Goal: Task Accomplishment & Management: Use online tool/utility

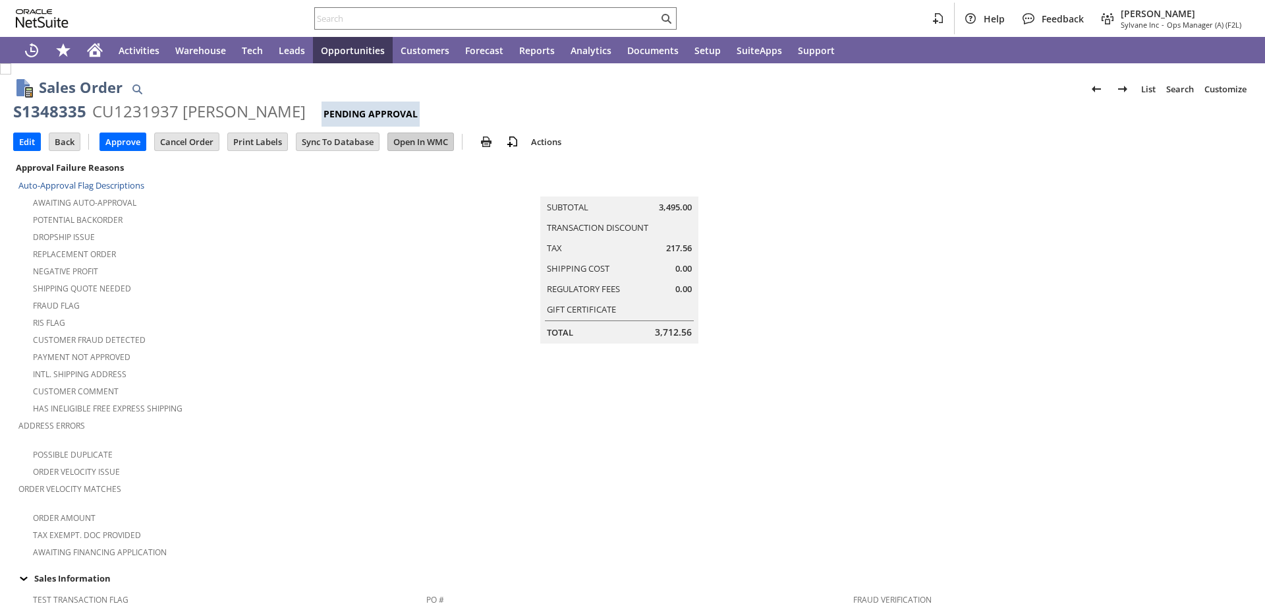
click at [432, 133] on input "Open In WMC" at bounding box center [420, 141] width 65 height 17
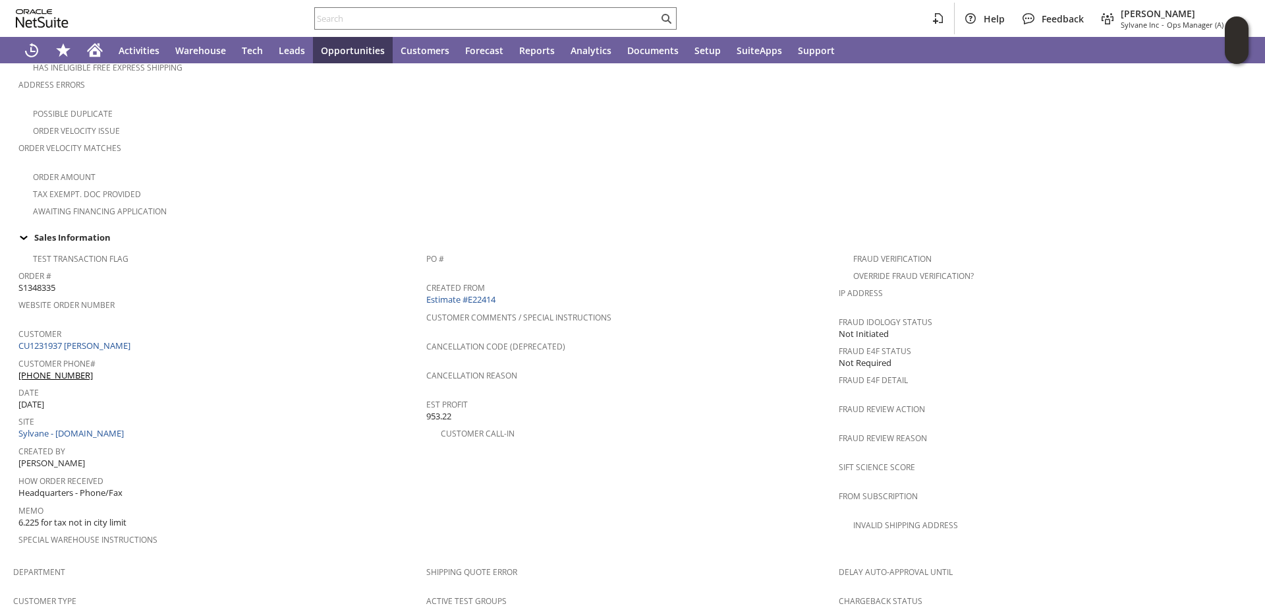
scroll to position [395, 0]
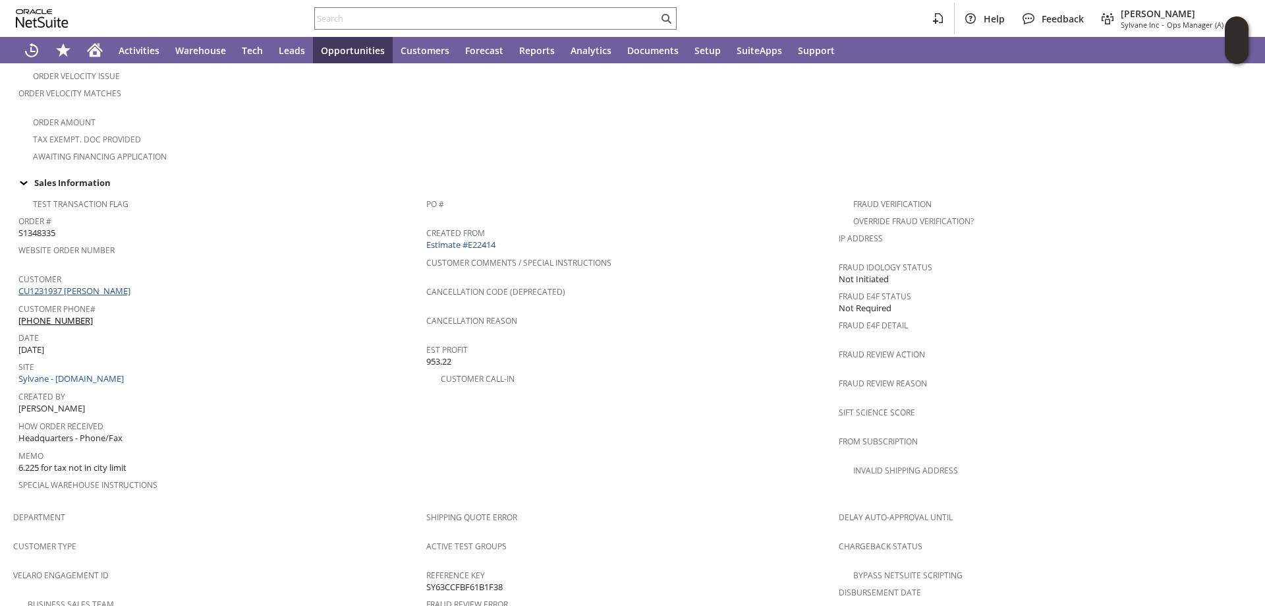
click at [69, 285] on link "CU1231937 William Kraus" at bounding box center [75, 291] width 115 height 12
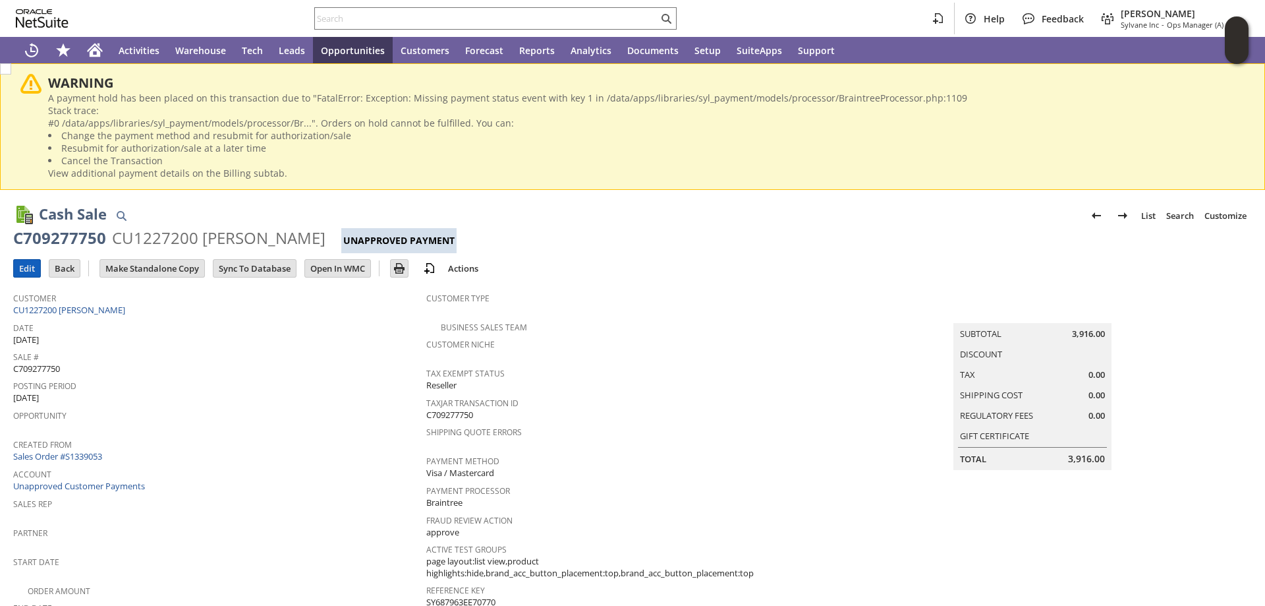
click at [24, 267] on input "Edit" at bounding box center [27, 268] width 26 height 17
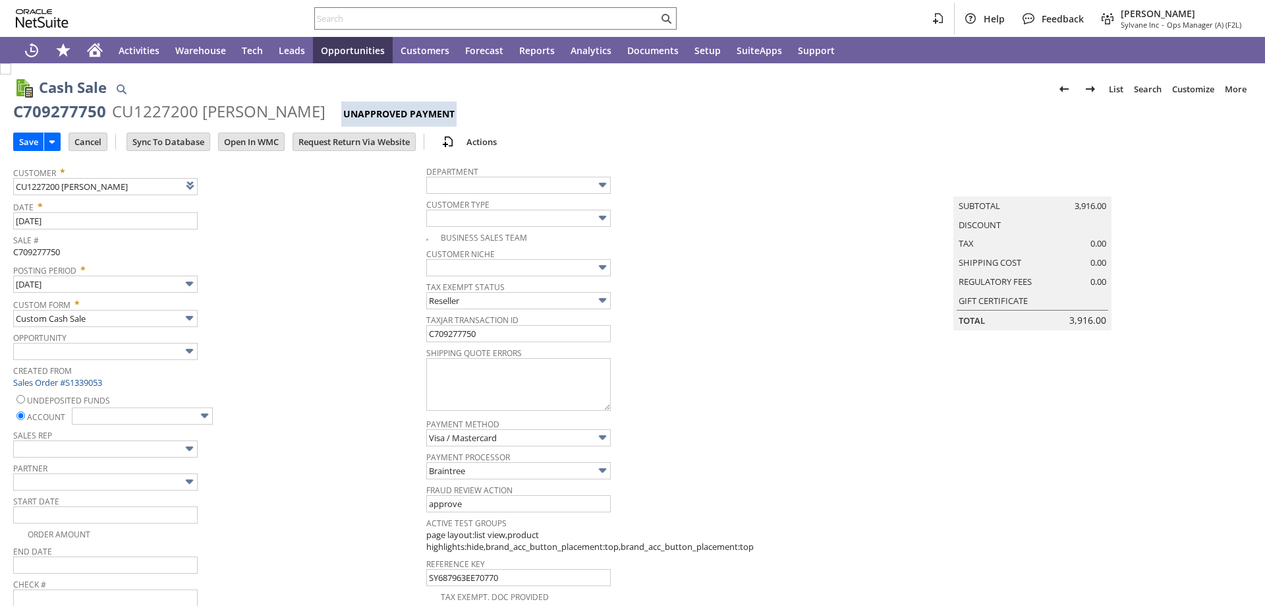
type input "Add"
type input "Copy Previous"
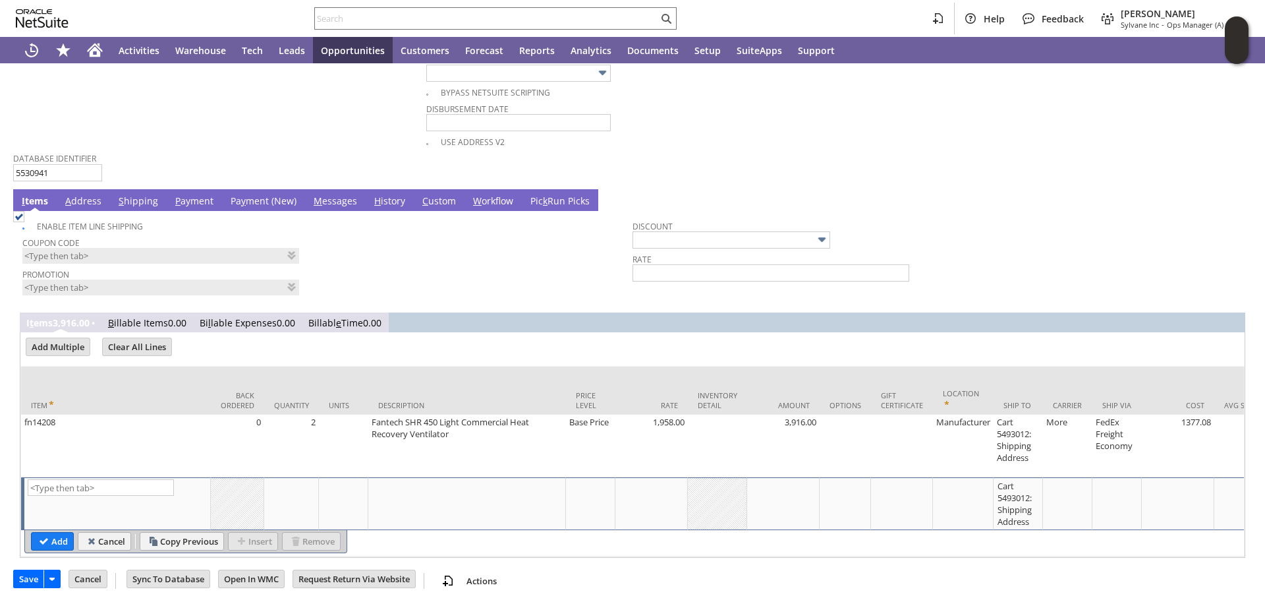
scroll to position [776, 0]
click at [250, 194] on link "Pa y ment (New)" at bounding box center [263, 201] width 72 height 14
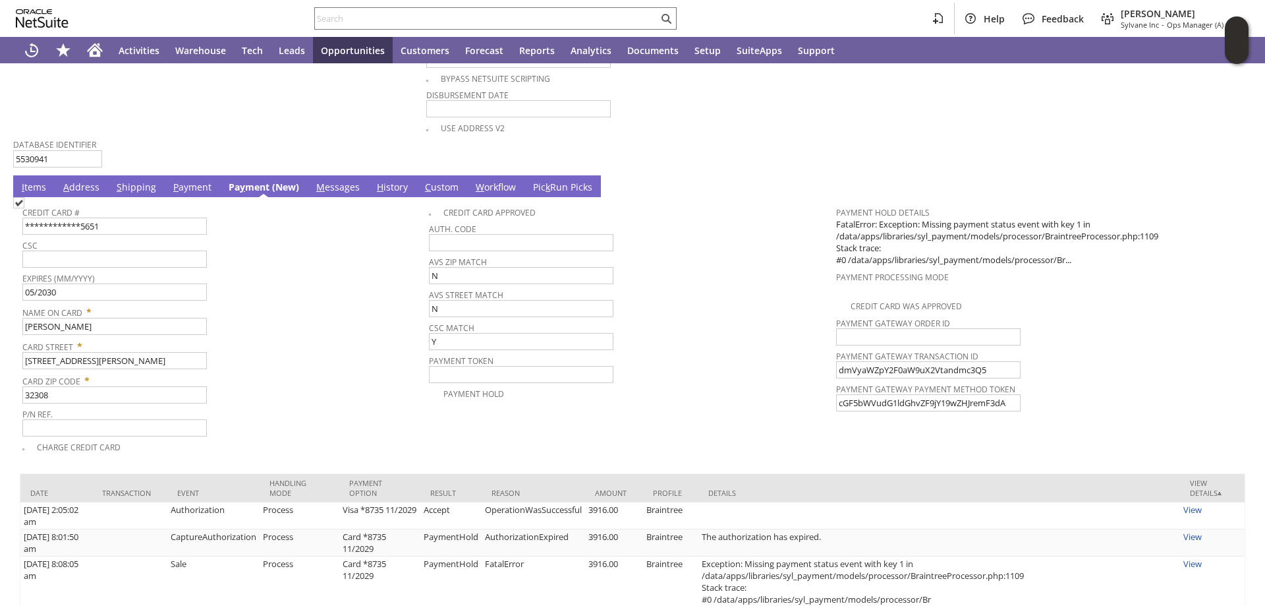
click at [193, 188] on link "P ayment" at bounding box center [192, 188] width 45 height 14
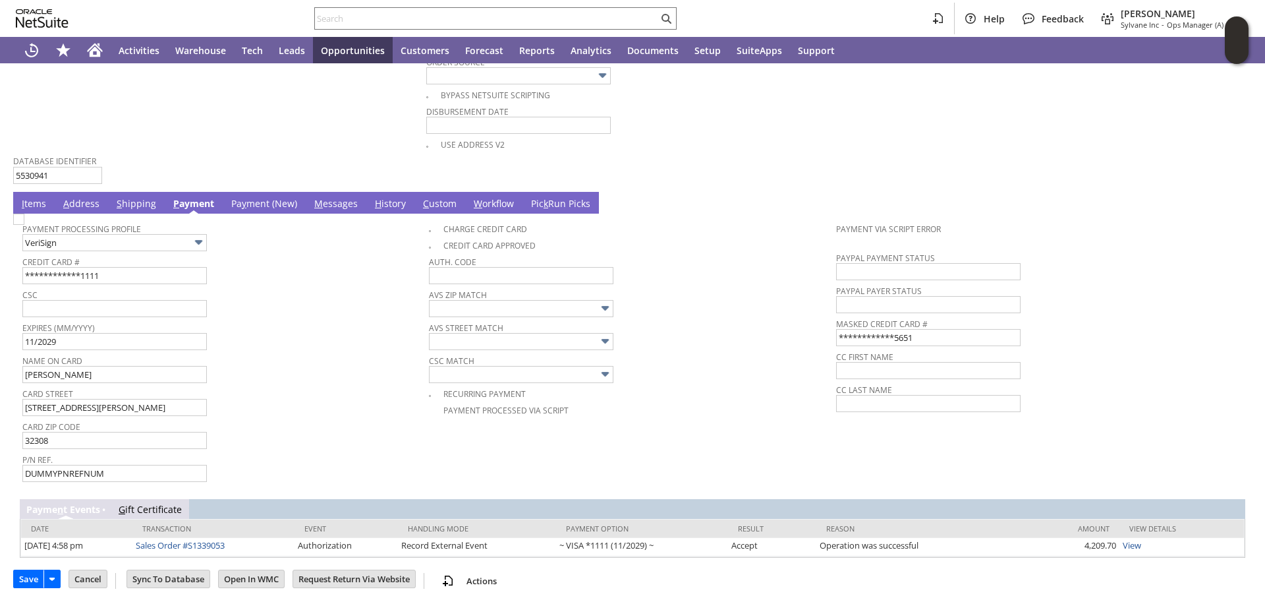
click at [256, 202] on link "Pa y ment (New)" at bounding box center [264, 204] width 72 height 14
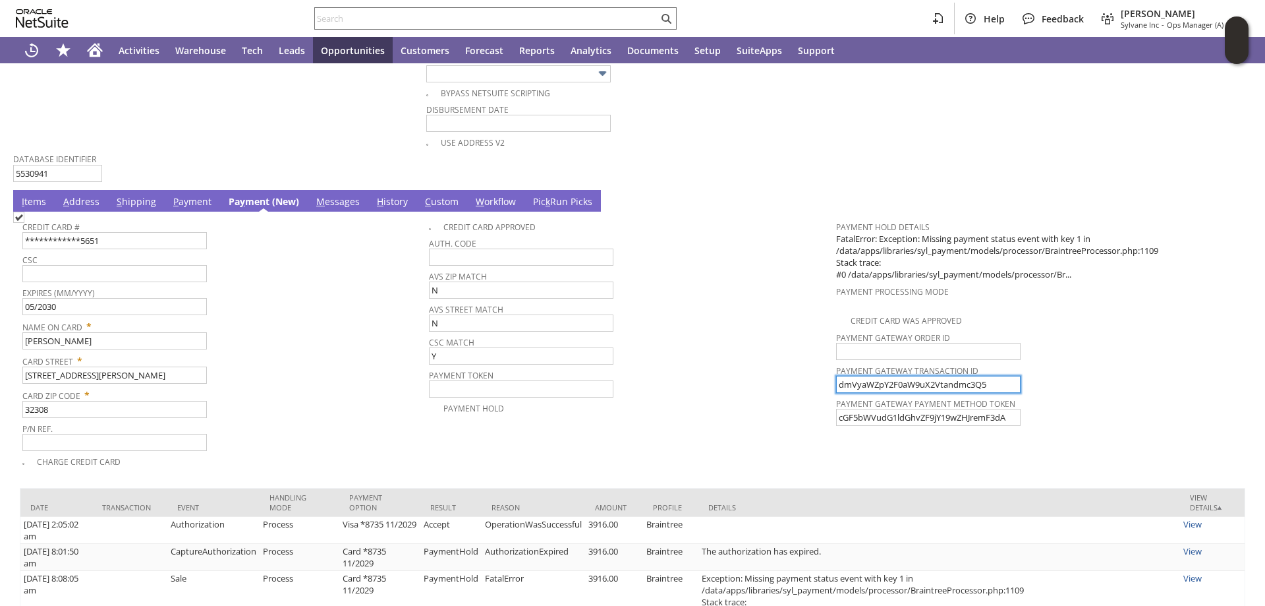
drag, startPoint x: 982, startPoint y: 382, endPoint x: 801, endPoint y: 387, distance: 180.6
click at [801, 387] on tr "**********" at bounding box center [632, 341] width 1220 height 254
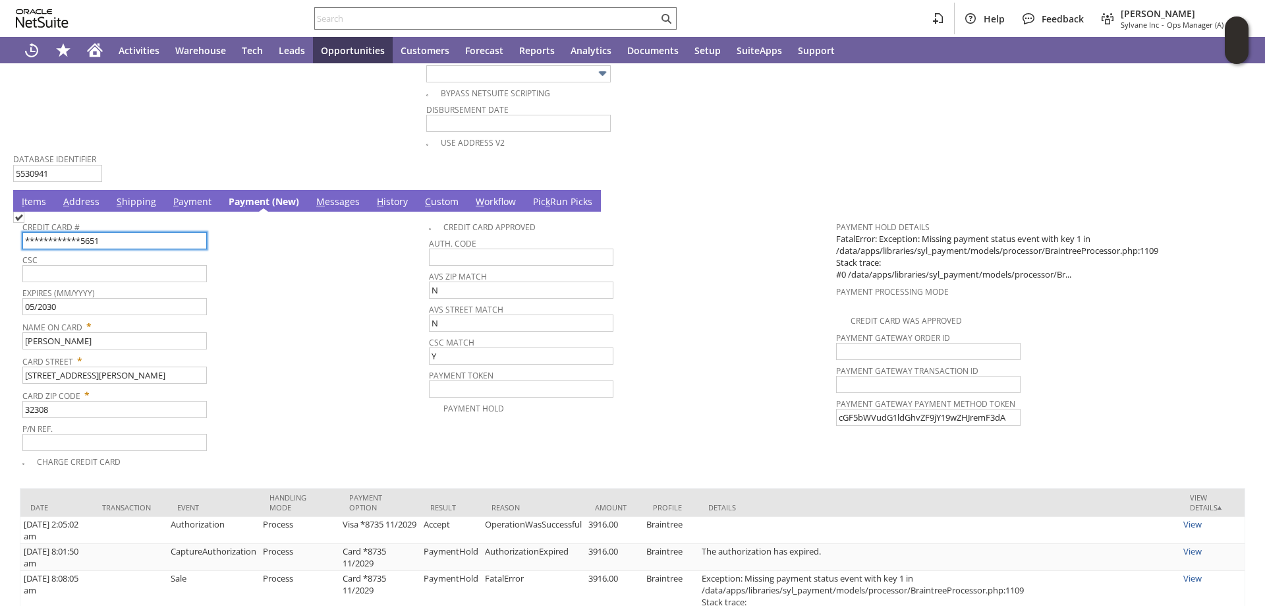
click at [113, 239] on input "**********" at bounding box center [114, 240] width 184 height 17
drag, startPoint x: 117, startPoint y: 246, endPoint x: 0, endPoint y: 233, distance: 118.1
click at [0, 233] on div "Cash Sale List Search Customize Customize Form New Body Field New Column Field …" at bounding box center [632, 64] width 1265 height 1524
paste input "415417833614"
type input "4154178336145651"
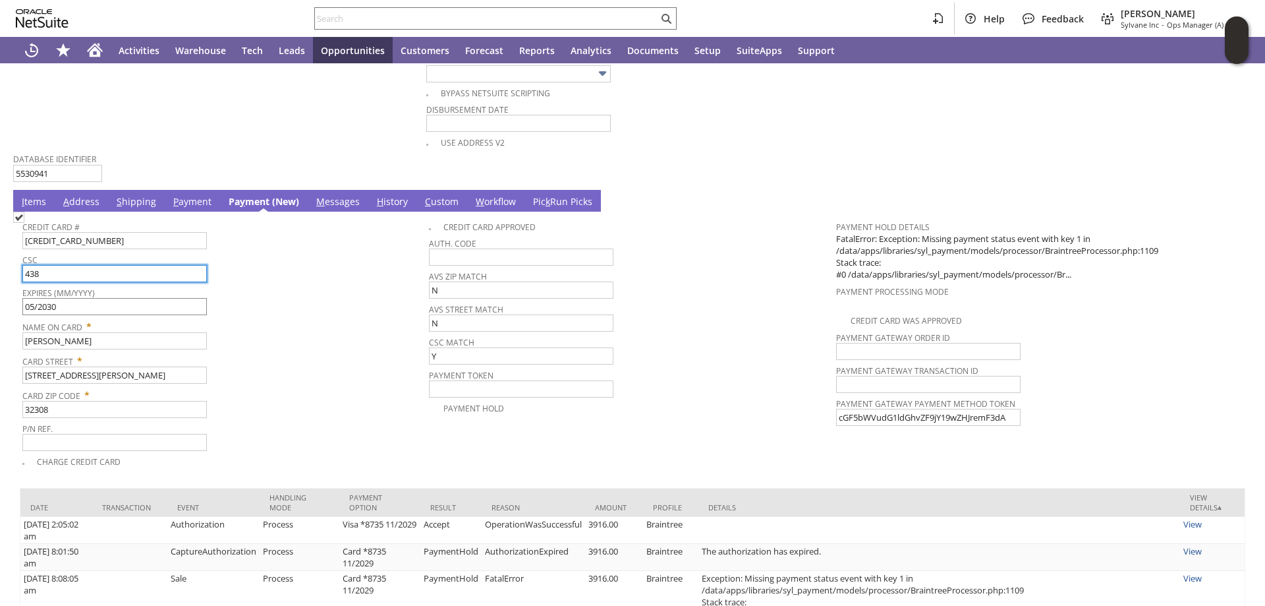
type input "438"
drag, startPoint x: 103, startPoint y: 242, endPoint x: 0, endPoint y: 246, distance: 103.5
click at [0, 246] on div "Cash Sale List Search Customize Customize Form New Body Field New Column Field …" at bounding box center [632, 64] width 1265 height 1524
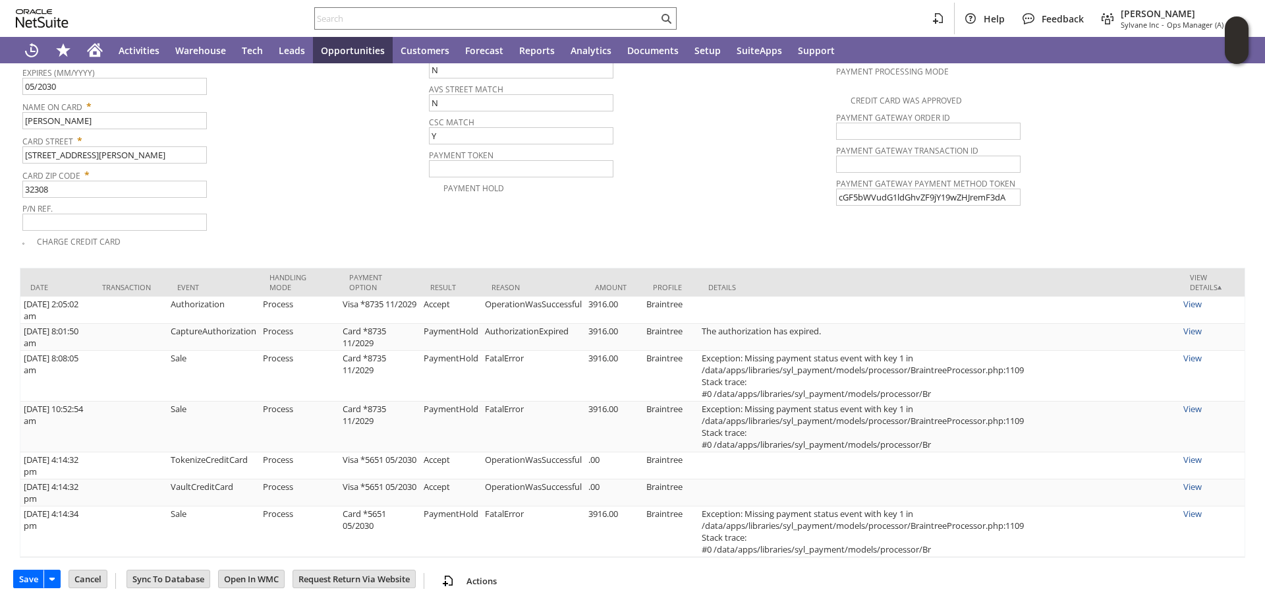
scroll to position [851, 0]
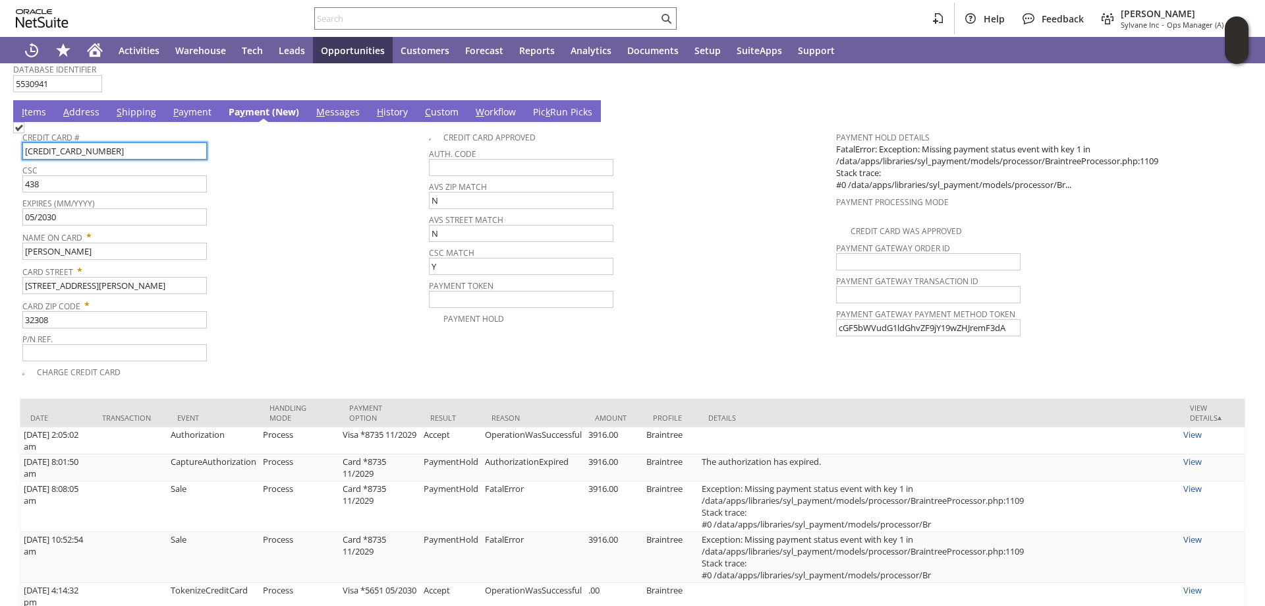
type input "4154178336145651"
click at [24, 133] on img at bounding box center [18, 127] width 11 height 11
checkbox input "true"
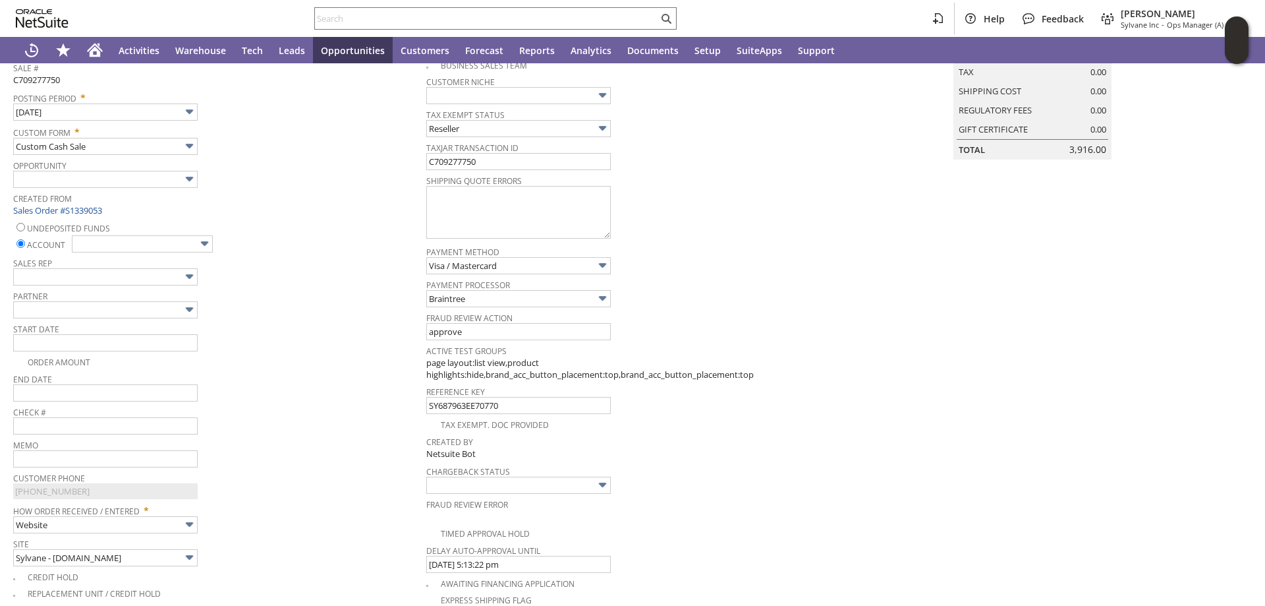
scroll to position [127, 0]
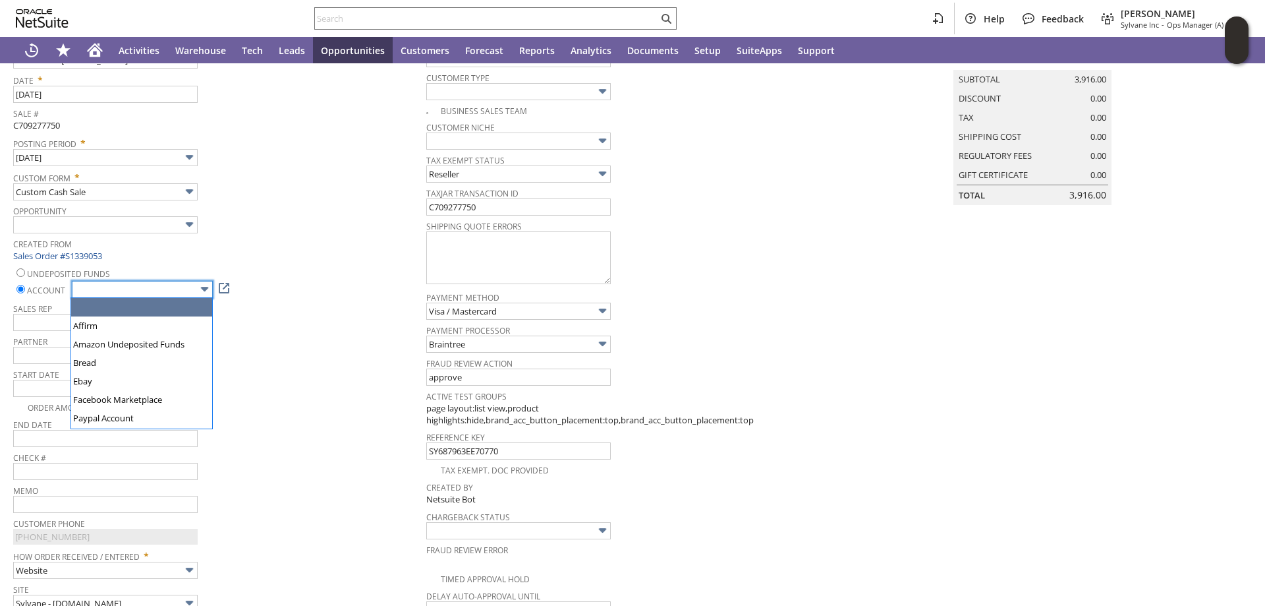
click at [171, 287] on input "text" at bounding box center [142, 289] width 141 height 17
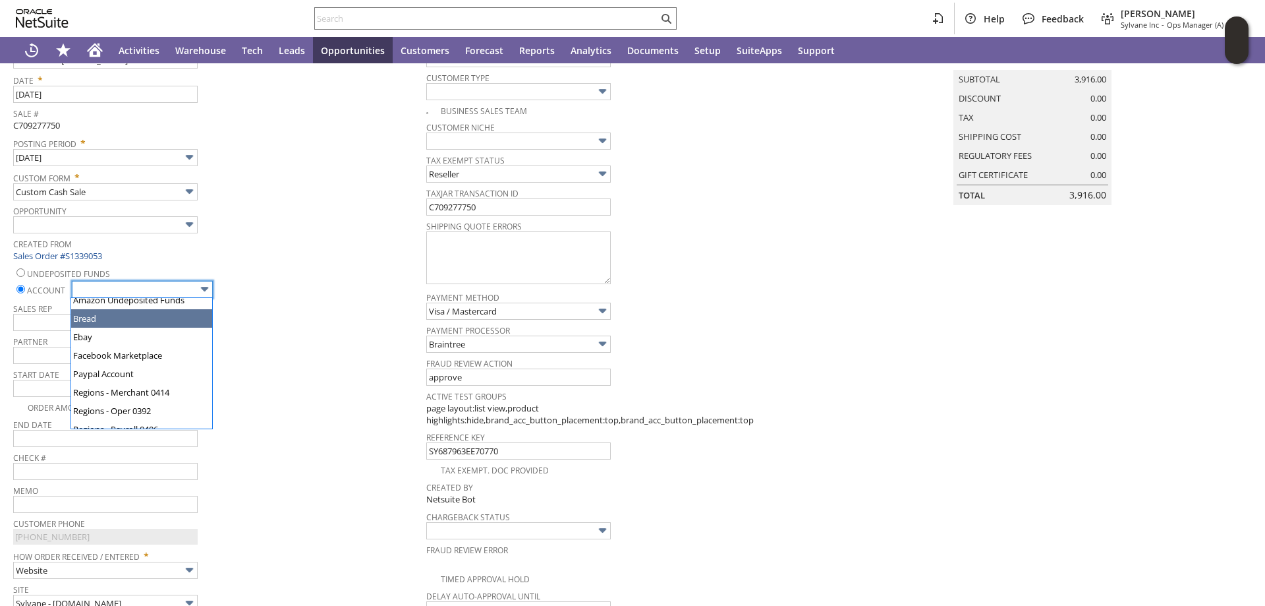
scroll to position [66, 0]
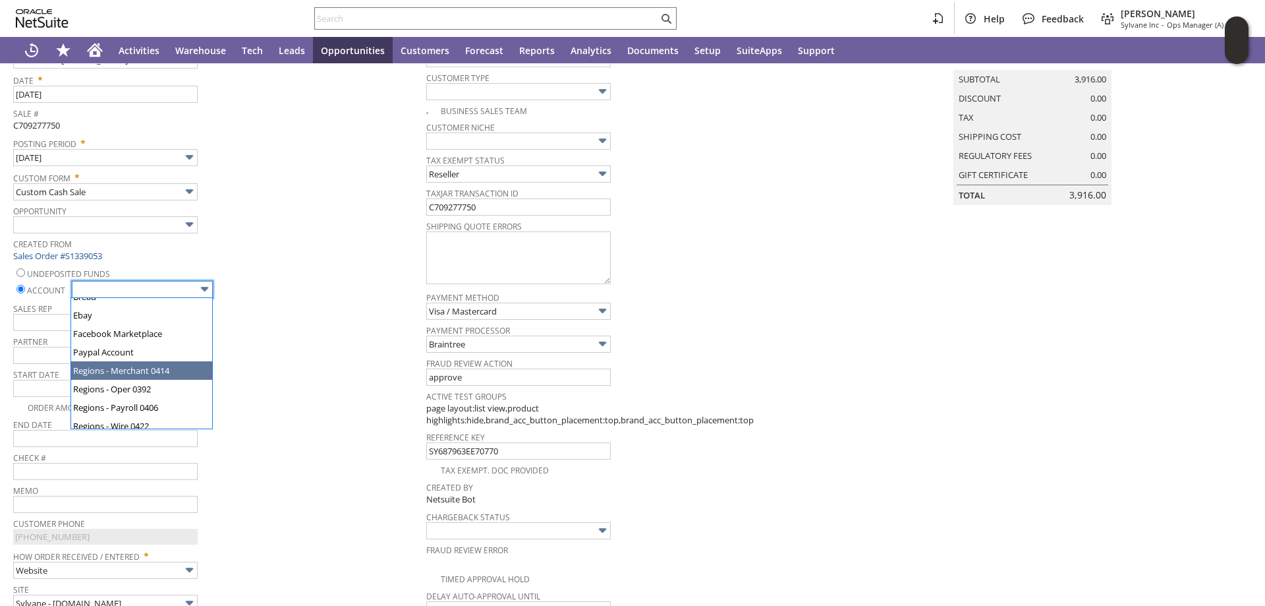
type input "Regions - Merchant 0414"
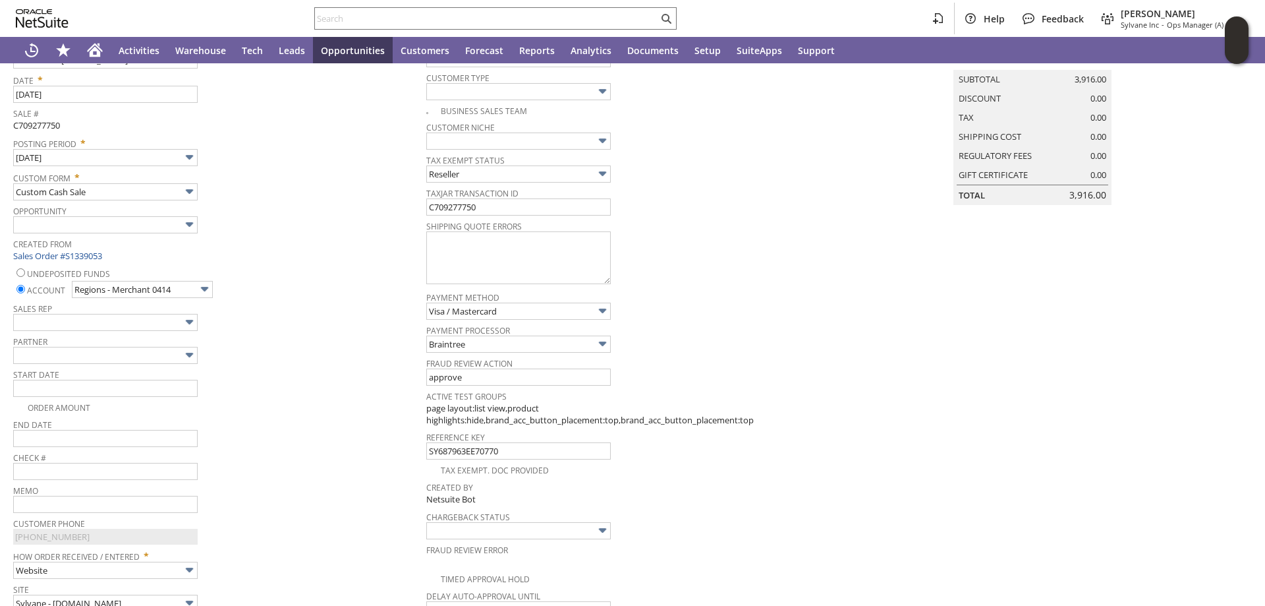
click at [296, 409] on div "Order Amount" at bounding box center [219, 406] width 413 height 16
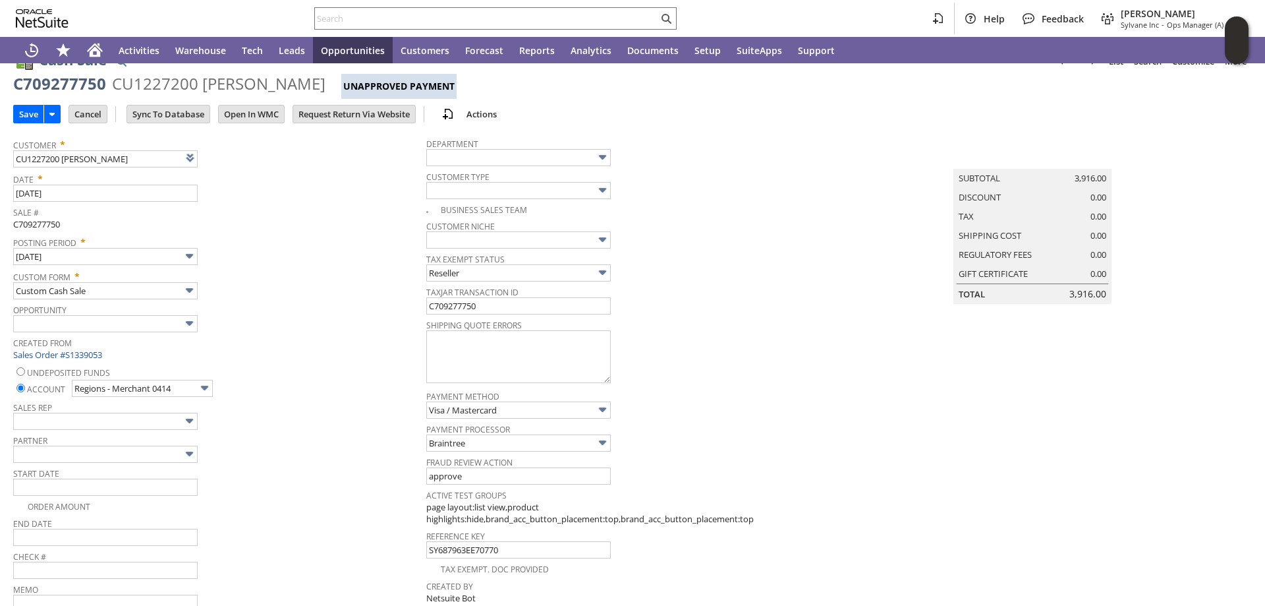
scroll to position [0, 0]
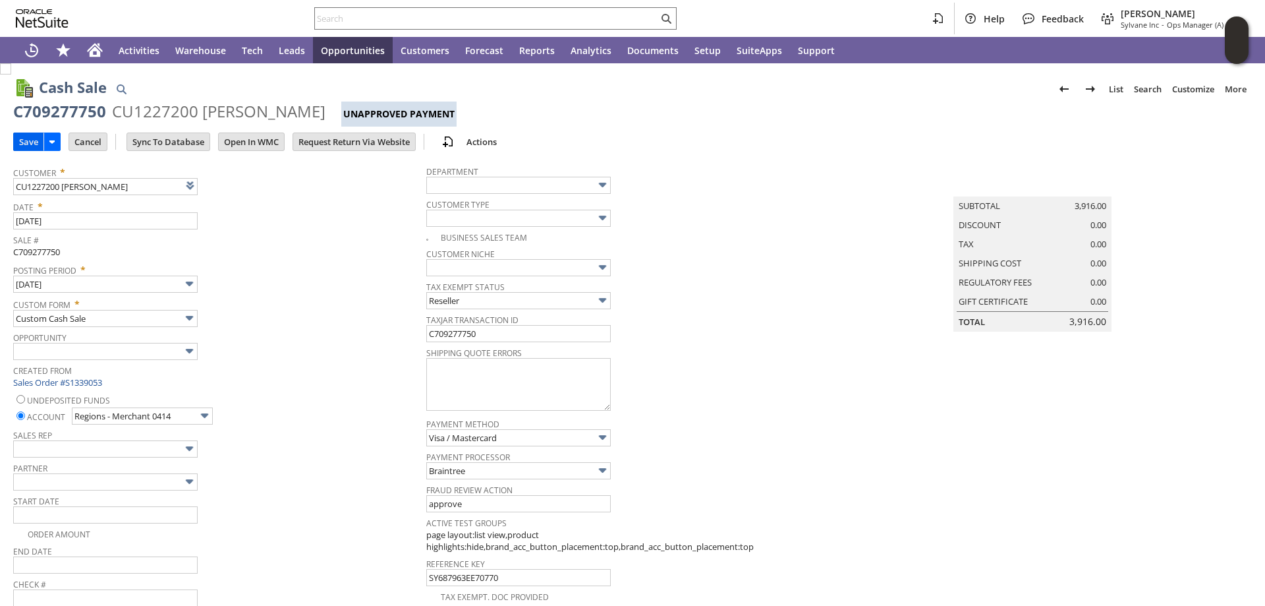
click at [24, 139] on input "Save" at bounding box center [29, 141] width 30 height 17
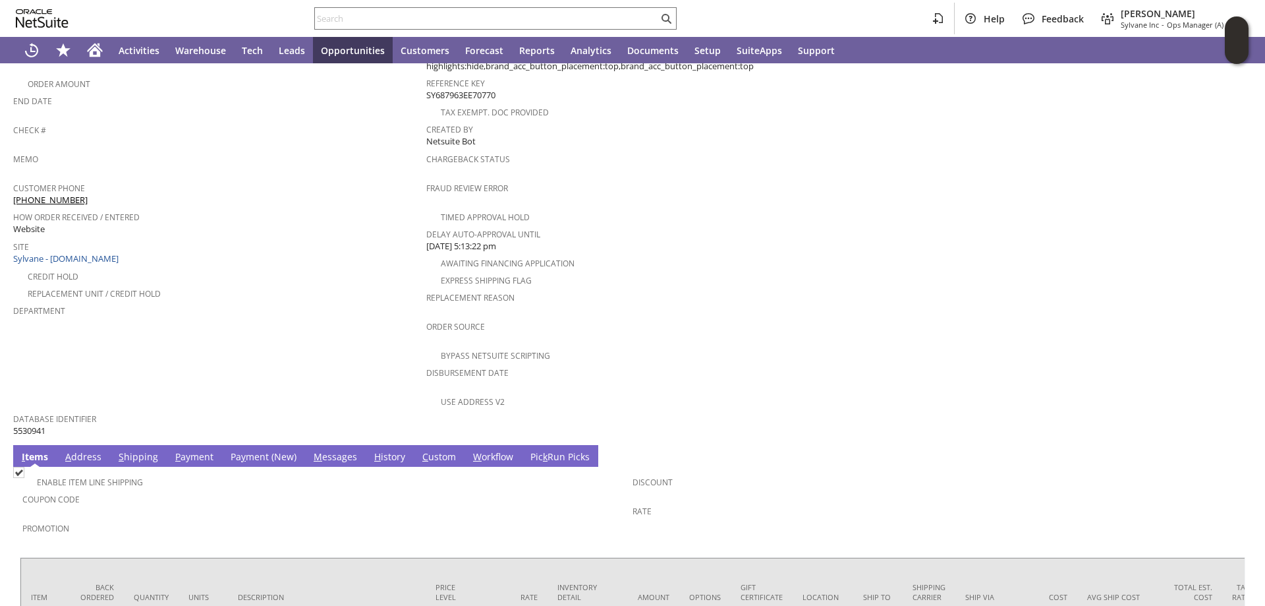
scroll to position [683, 0]
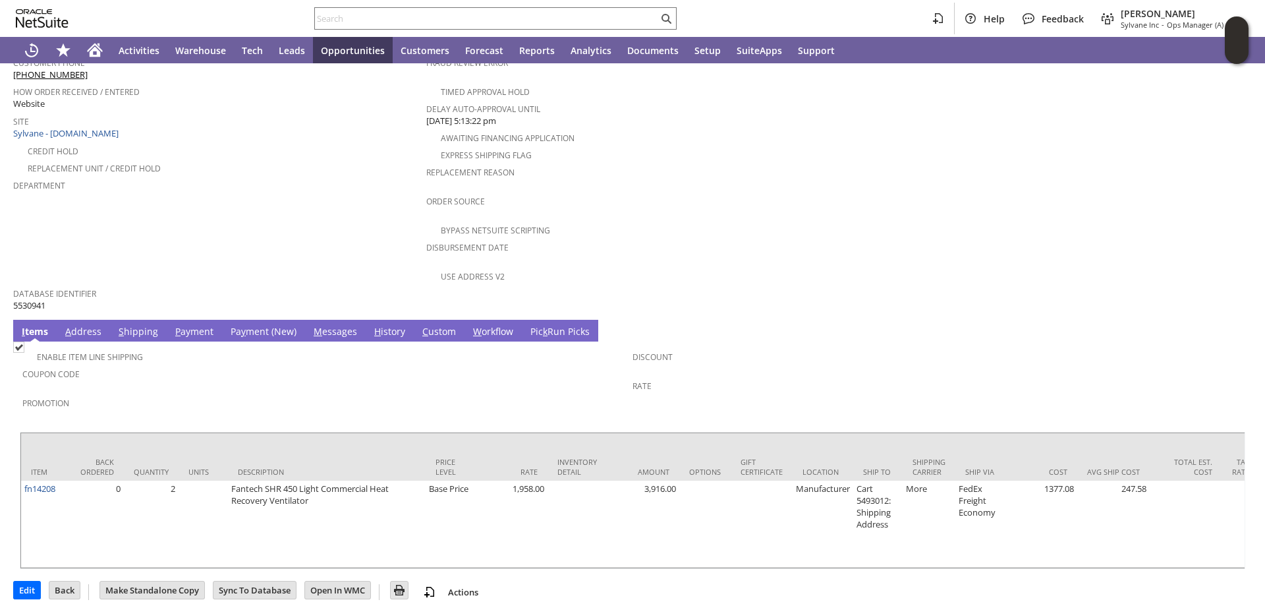
click at [241, 325] on span "y" at bounding box center [243, 331] width 5 height 13
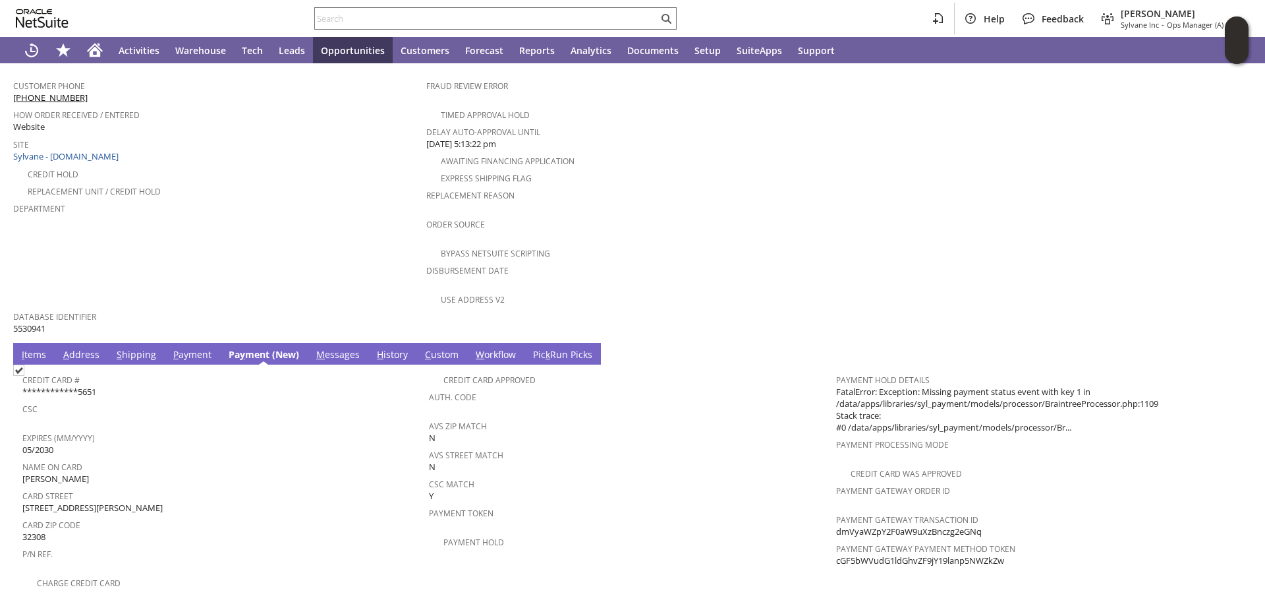
scroll to position [885, 0]
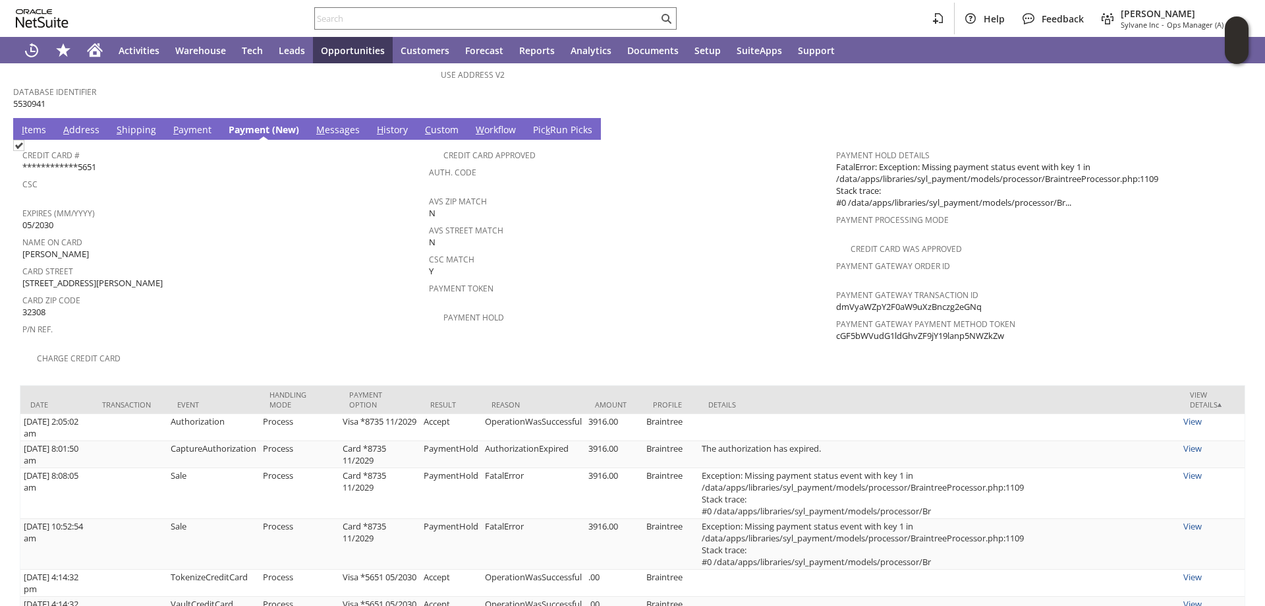
drag, startPoint x: 1004, startPoint y: 314, endPoint x: 831, endPoint y: 314, distance: 173.3
click at [836, 314] on div "Payment Gateway Payment Method Token cGF5bWVudG1ldGhvZF9jY19lanp5NWZkZw" at bounding box center [1036, 328] width 400 height 28
copy span "cGF5bWVudG1ldGhvZF9jY19lanp5NWZkZw"
